Goal: Task Accomplishment & Management: Use online tool/utility

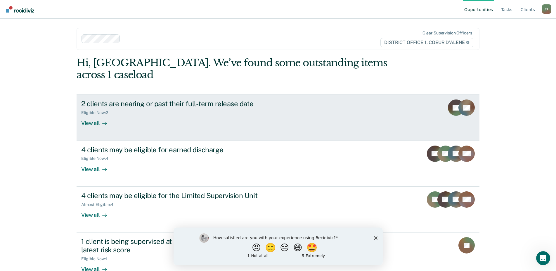
click at [97, 115] on div "View all" at bounding box center [97, 120] width 33 height 11
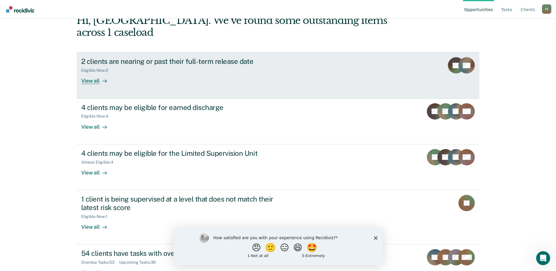
scroll to position [50, 0]
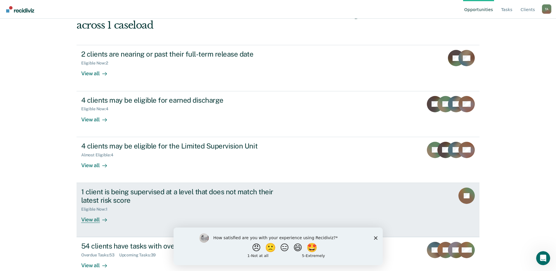
click at [109, 212] on div "View all" at bounding box center [97, 217] width 33 height 11
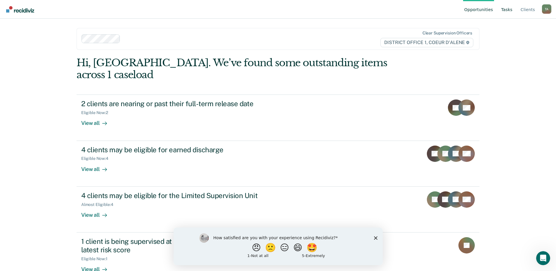
click at [509, 11] on link "Tasks" at bounding box center [507, 9] width 14 height 19
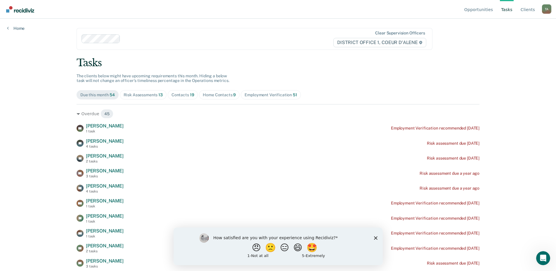
click at [143, 96] on div "Risk Assessments 13" at bounding box center [143, 95] width 39 height 5
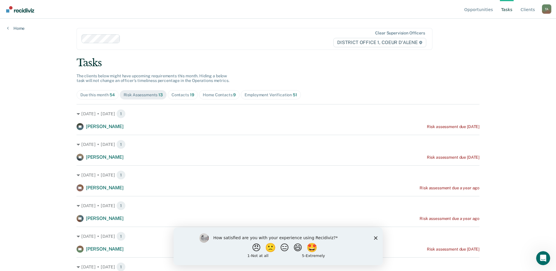
click at [185, 99] on span "Contacts 19" at bounding box center [183, 94] width 30 height 9
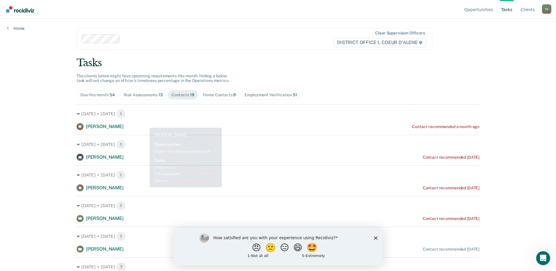
click at [148, 95] on div "Risk Assessments 13" at bounding box center [143, 95] width 39 height 5
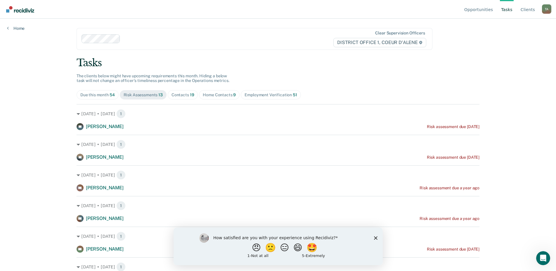
click at [199, 94] on span "Home Contacts 9" at bounding box center [219, 94] width 41 height 9
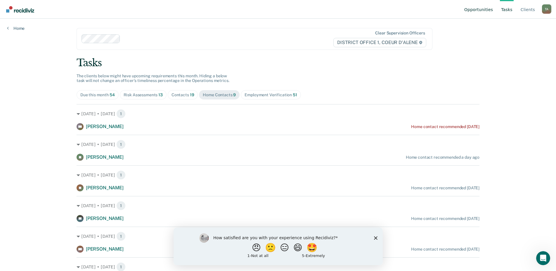
click at [484, 4] on link "Opportunities" at bounding box center [478, 9] width 31 height 19
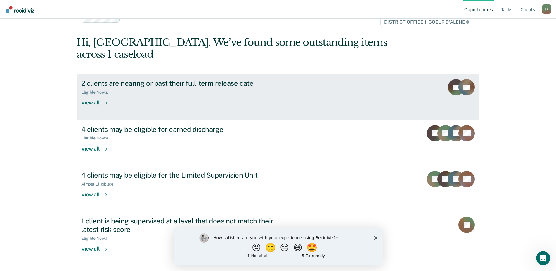
scroll to position [50, 0]
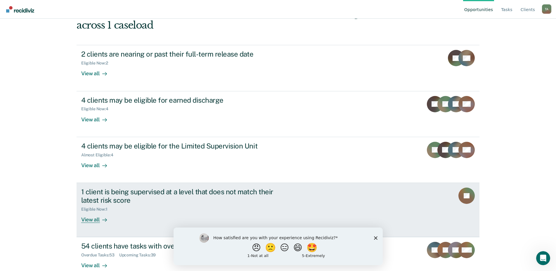
click at [102, 218] on icon at bounding box center [104, 220] width 5 height 5
